Goal: Information Seeking & Learning: Find contact information

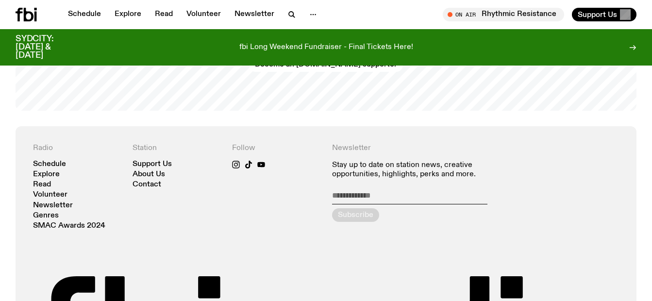
scroll to position [2025, 0]
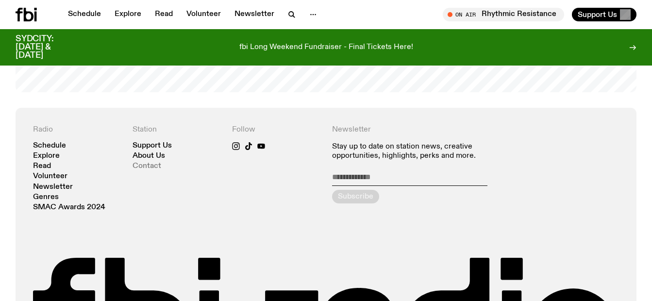
click at [151, 163] on link "Contact" at bounding box center [147, 166] width 29 height 7
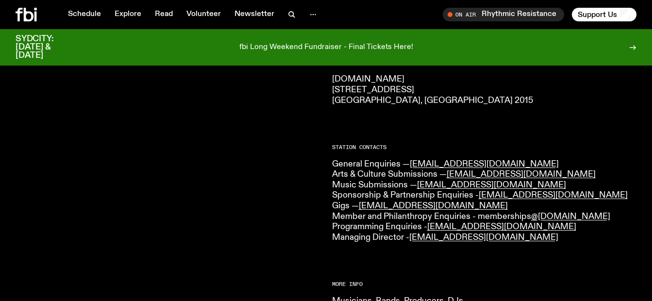
scroll to position [194, 0]
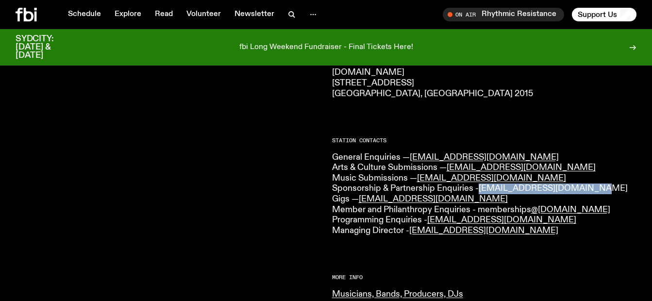
drag, startPoint x: 589, startPoint y: 185, endPoint x: 481, endPoint y: 193, distance: 108.6
click at [481, 193] on p "General Enquiries — [EMAIL_ADDRESS][DOMAIN_NAME] Arts & Culture Submissions — […" at bounding box center [484, 195] width 305 height 84
copy link "[EMAIL_ADDRESS][DOMAIN_NAME]"
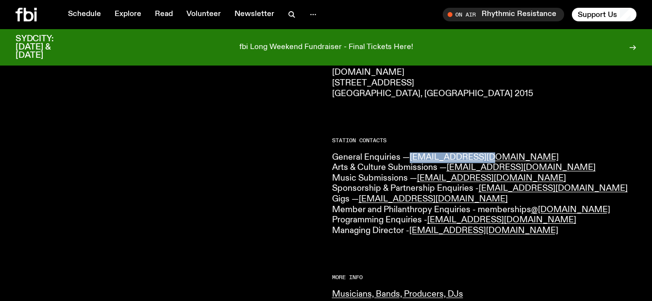
drag, startPoint x: 487, startPoint y: 153, endPoint x: 410, endPoint y: 158, distance: 76.5
click at [410, 158] on p "General Enquiries — [EMAIL_ADDRESS][DOMAIN_NAME] Arts & Culture Submissions — […" at bounding box center [484, 195] width 305 height 84
copy p "[EMAIL_ADDRESS][DOMAIN_NAME]"
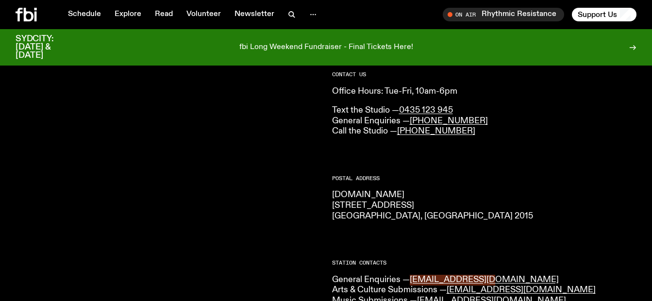
scroll to position [65, 0]
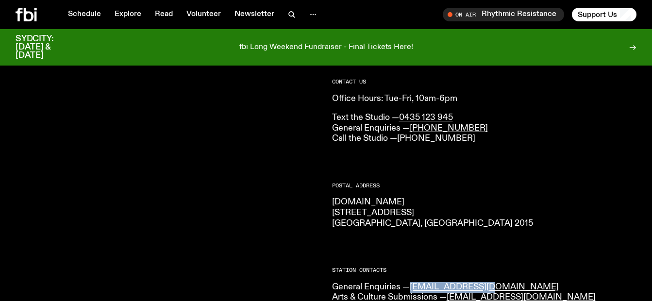
drag, startPoint x: 487, startPoint y: 123, endPoint x: 477, endPoint y: 128, distance: 11.5
click at [487, 123] on p "Text the Studio — 0435 123 945 General Enquiries — [PHONE_NUMBER] Call the Stud…" at bounding box center [484, 129] width 305 height 32
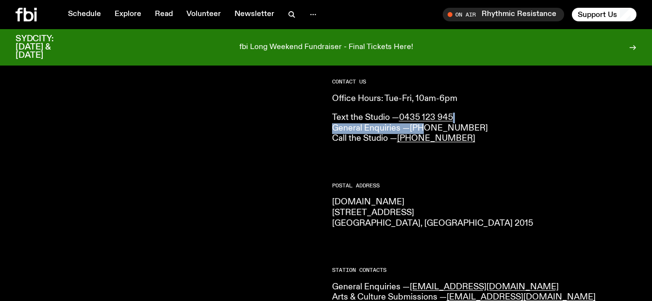
drag, startPoint x: 477, startPoint y: 128, endPoint x: 423, endPoint y: 128, distance: 53.9
click at [423, 128] on p "Text the Studio — 0435 123 945 General Enquiries — [PHONE_NUMBER] Call the Stud…" at bounding box center [484, 129] width 305 height 32
drag, startPoint x: 423, startPoint y: 128, endPoint x: 503, endPoint y: 127, distance: 79.7
click at [503, 127] on p "Text the Studio — 0435 123 945 General Enquiries — [PHONE_NUMBER] Call the Stud…" at bounding box center [484, 129] width 305 height 32
drag, startPoint x: 497, startPoint y: 131, endPoint x: 476, endPoint y: 131, distance: 21.9
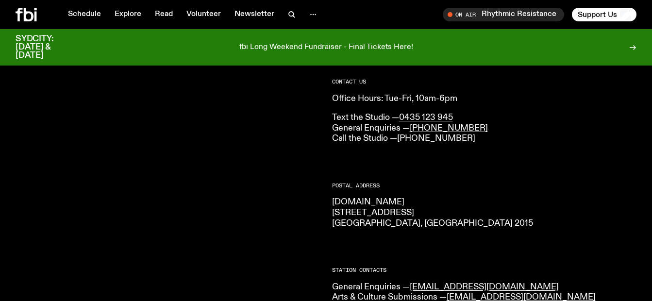
click at [496, 131] on p "Text the Studio — 0435 123 945 General Enquiries — [PHONE_NUMBER] Call the Stud…" at bounding box center [484, 129] width 305 height 32
drag, startPoint x: 476, startPoint y: 131, endPoint x: 411, endPoint y: 130, distance: 64.6
click at [411, 130] on p "Text the Studio — 0435 123 945 General Enquiries — [PHONE_NUMBER] Call the Stud…" at bounding box center [484, 129] width 305 height 32
copy link "[PHONE_NUMBER]"
